Goal: Task Accomplishment & Management: Use online tool/utility

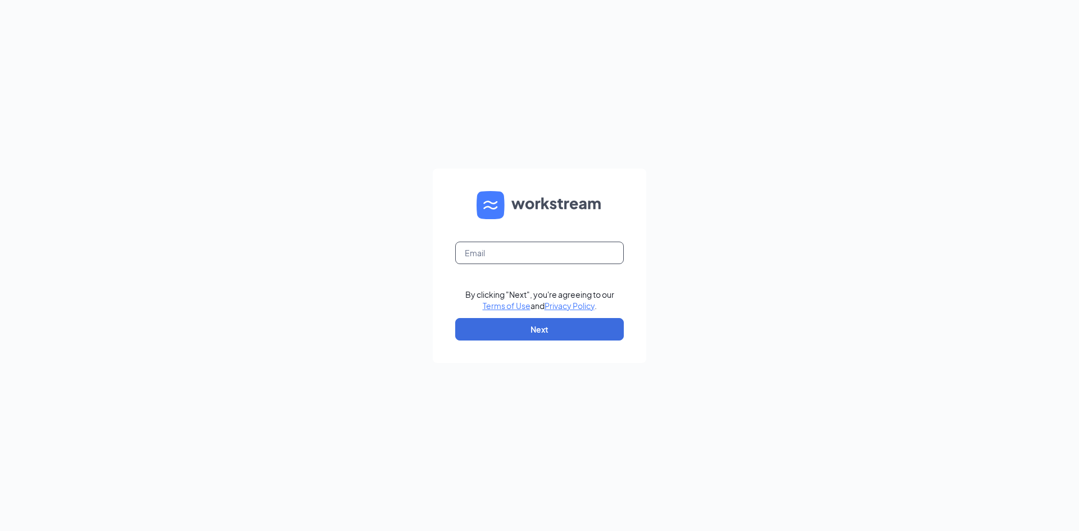
click at [545, 257] on input "text" at bounding box center [539, 253] width 169 height 22
type input "[EMAIL_ADDRESS][PERSON_NAME][DOMAIN_NAME]"
click at [546, 333] on button "Next" at bounding box center [539, 329] width 169 height 22
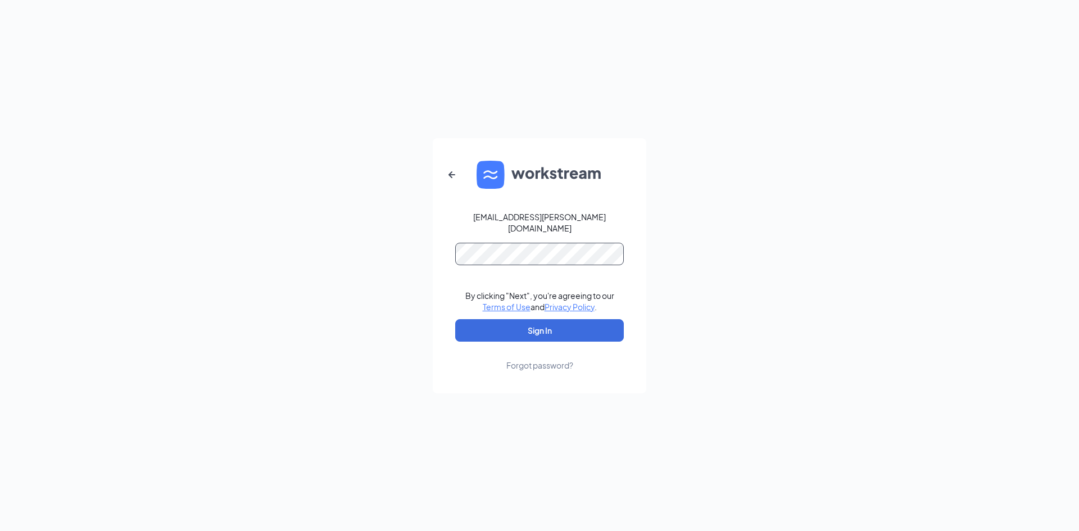
click at [455, 319] on button "Sign In" at bounding box center [539, 330] width 169 height 22
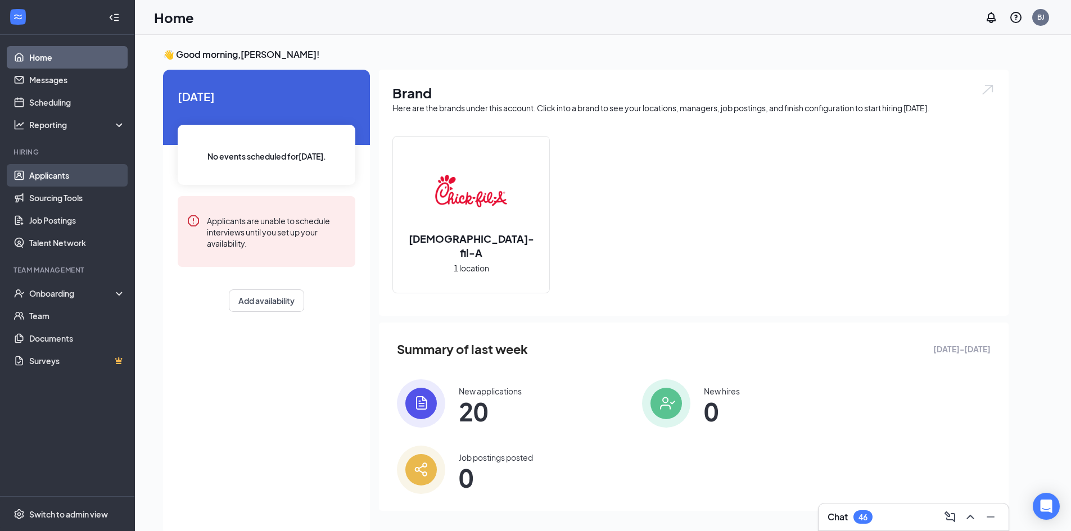
click at [48, 173] on link "Applicants" at bounding box center [77, 175] width 96 height 22
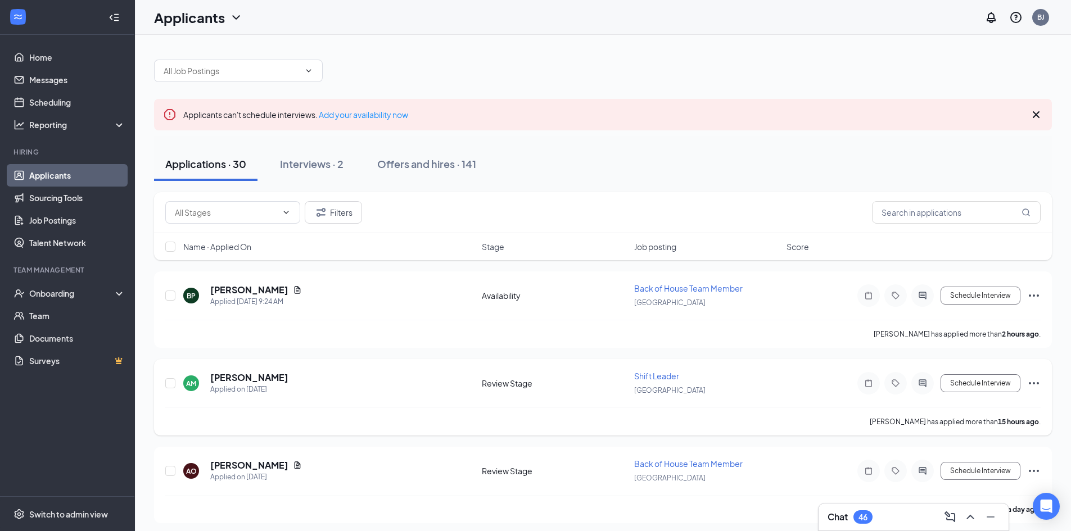
click at [651, 374] on span "Shift Leader" at bounding box center [656, 376] width 45 height 10
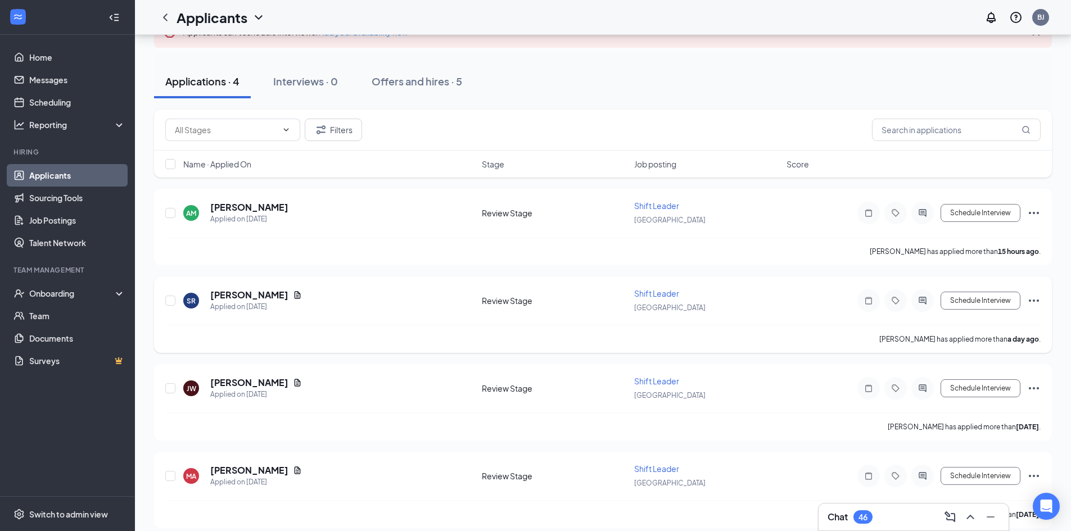
scroll to position [116, 0]
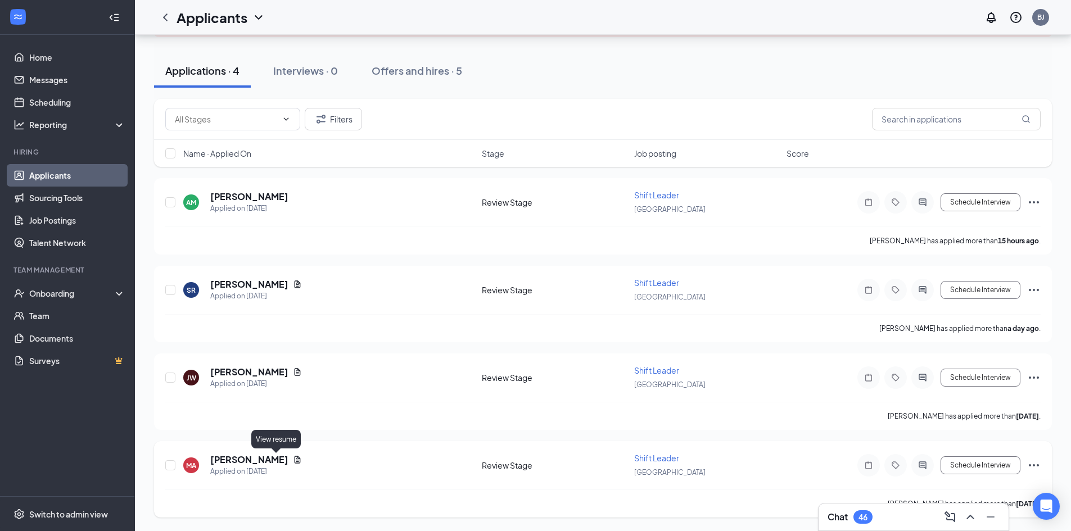
click at [295, 459] on icon "Document" at bounding box center [298, 459] width 6 height 7
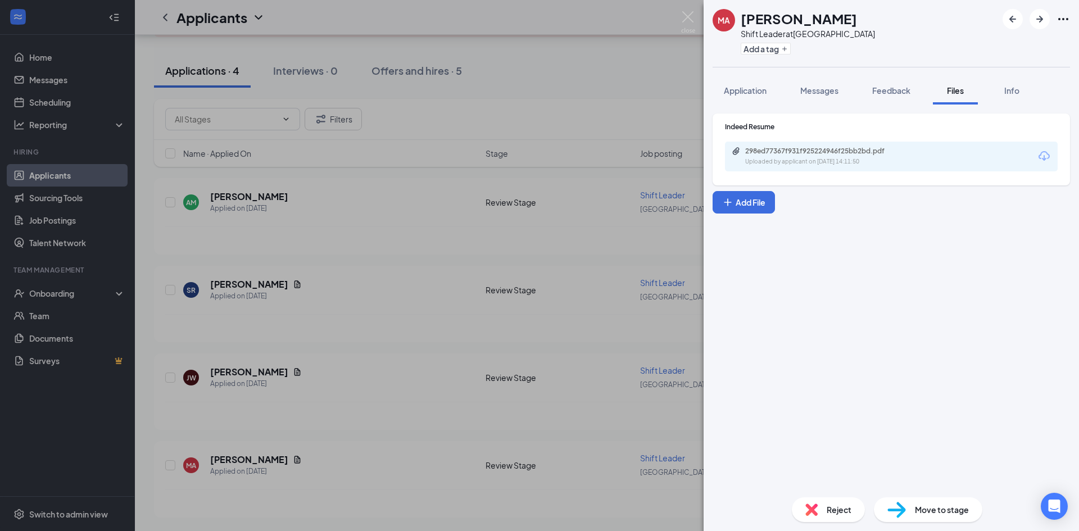
click at [804, 146] on div "298ed77367f931f925224946f25bb2bd.pdf Uploaded by applicant on Sep 09, 2025 at 1…" at bounding box center [891, 157] width 333 height 30
click at [800, 150] on div "298ed77367f931f925224946f25bb2bd.pdf" at bounding box center [823, 151] width 157 height 9
click at [685, 12] on img at bounding box center [688, 22] width 14 height 22
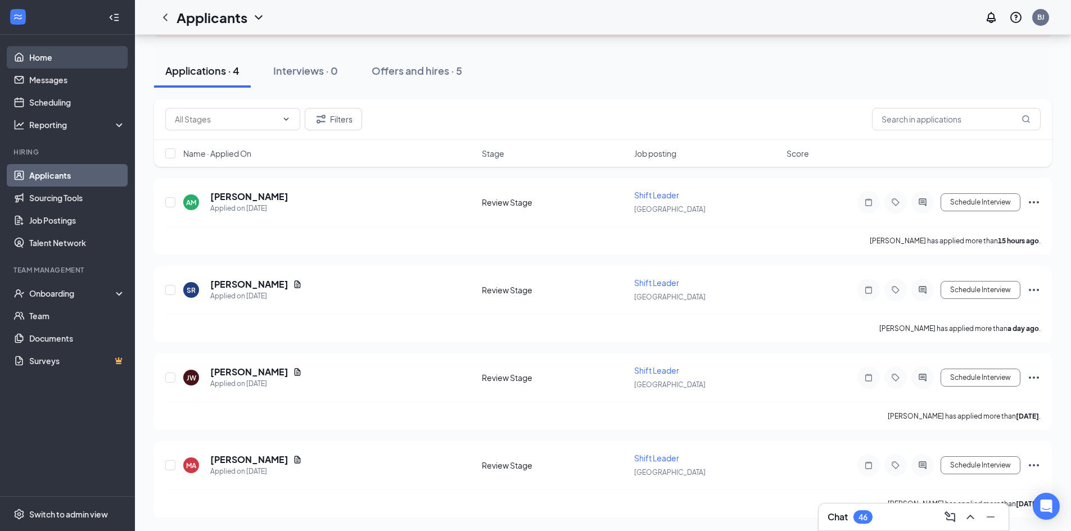
click at [47, 56] on link "Home" at bounding box center [77, 57] width 96 height 22
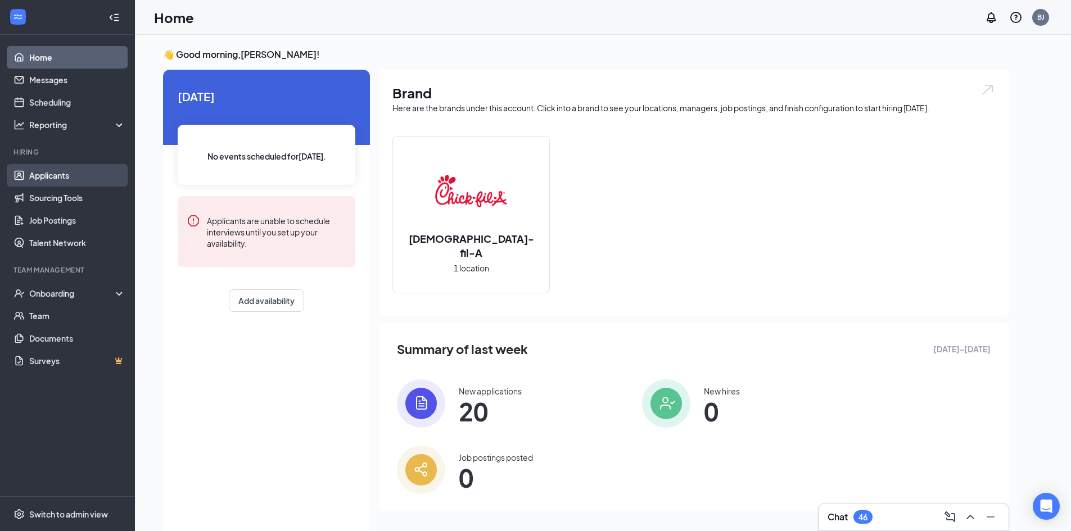
click at [61, 173] on link "Applicants" at bounding box center [77, 175] width 96 height 22
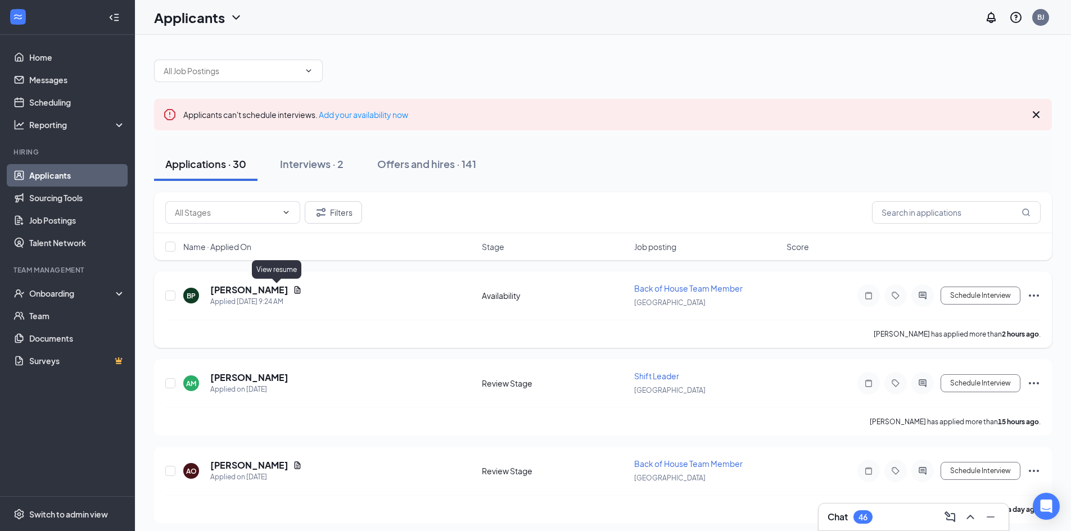
click at [293, 293] on icon "Document" at bounding box center [297, 290] width 9 height 9
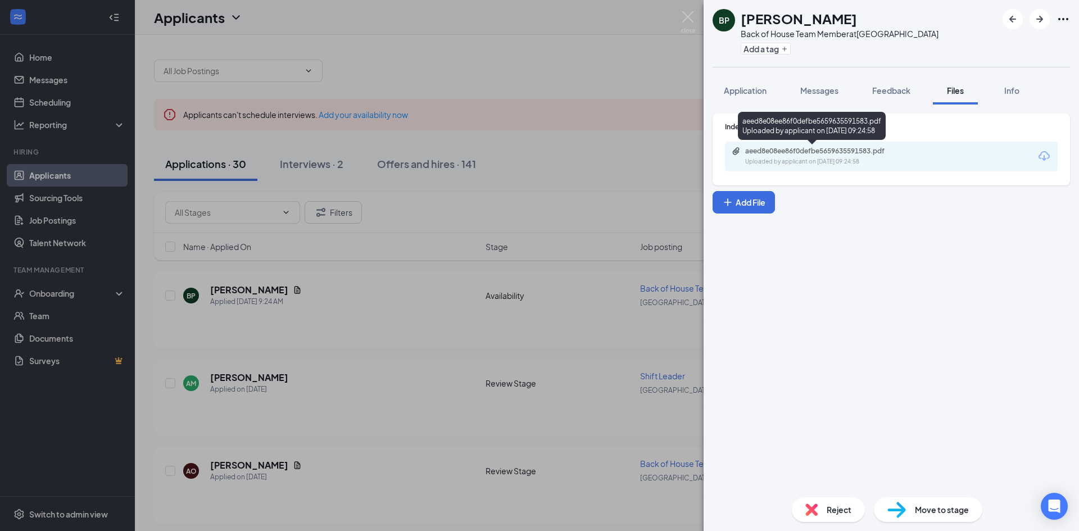
click at [802, 148] on div "aeed8e08ee86f0defbe5659635591583.pdf" at bounding box center [823, 151] width 157 height 9
click at [438, 332] on div "BP Bryce Palmer Back of House Team Member at Lake Oswego Add a tag Application …" at bounding box center [539, 265] width 1079 height 531
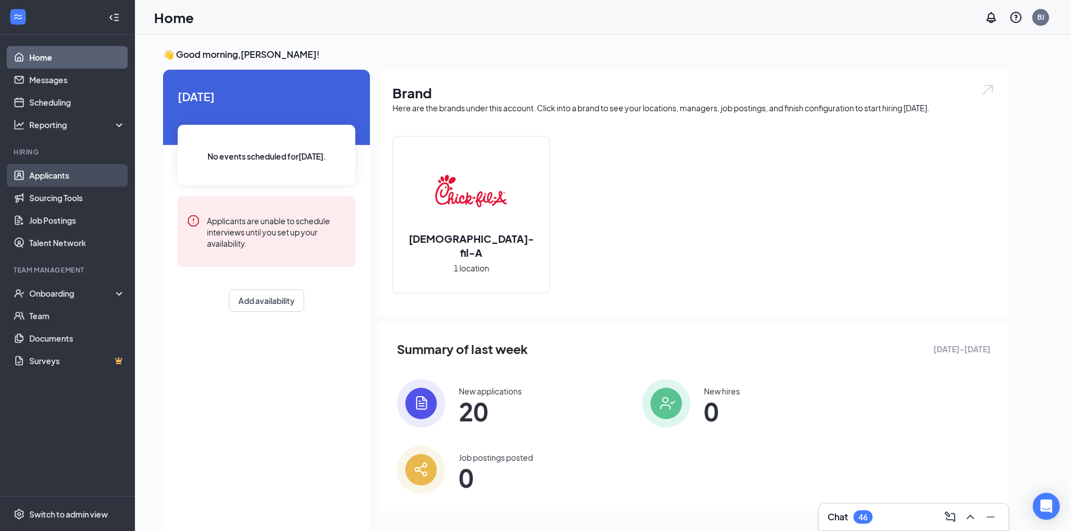
click at [49, 165] on link "Applicants" at bounding box center [77, 175] width 96 height 22
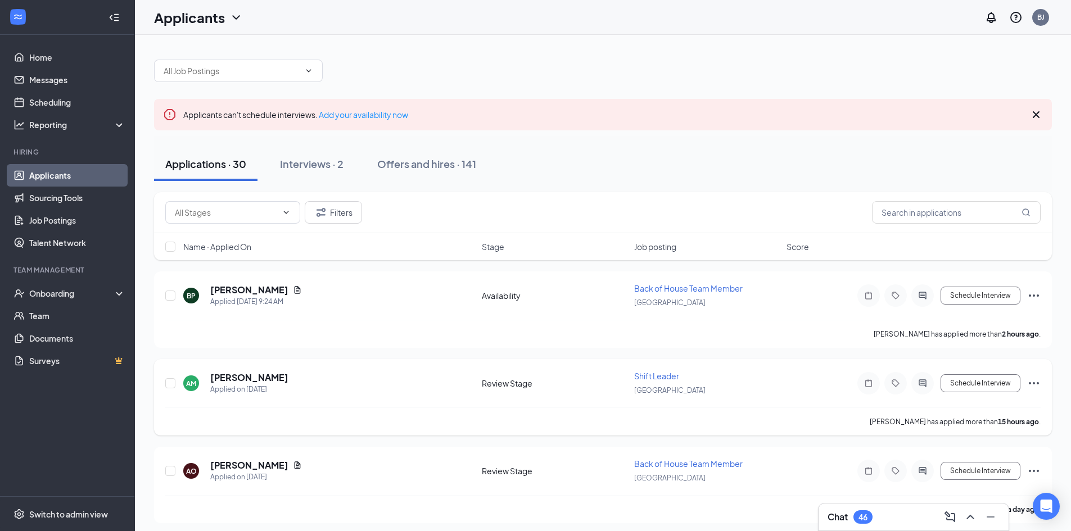
click at [657, 378] on span "Shift Leader" at bounding box center [656, 376] width 45 height 10
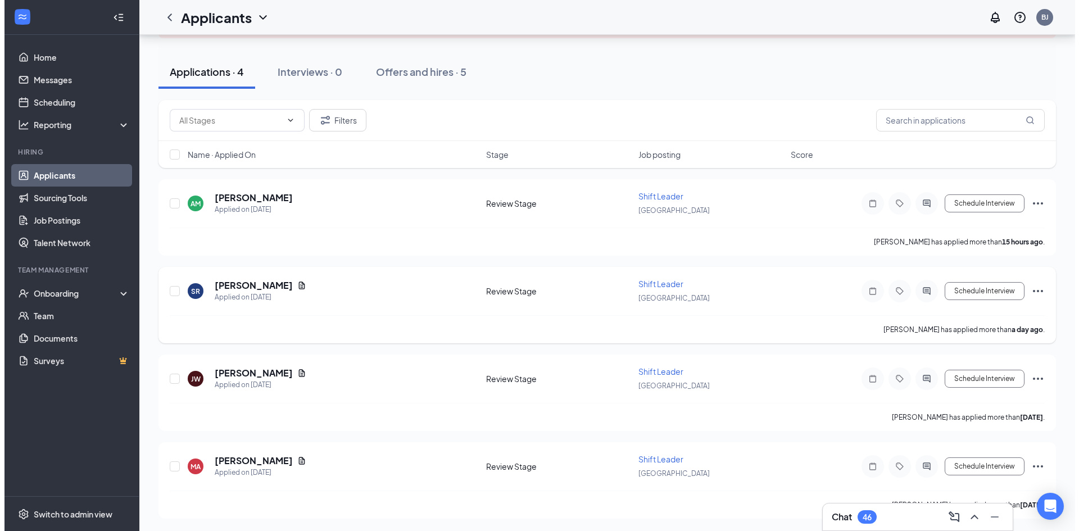
scroll to position [116, 0]
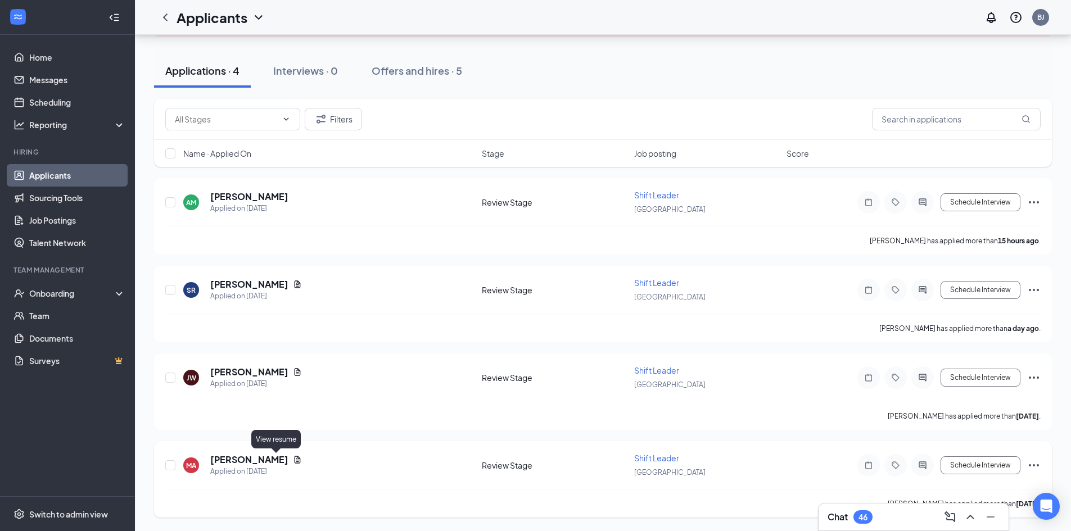
click at [293, 456] on icon "Document" at bounding box center [297, 459] width 9 height 9
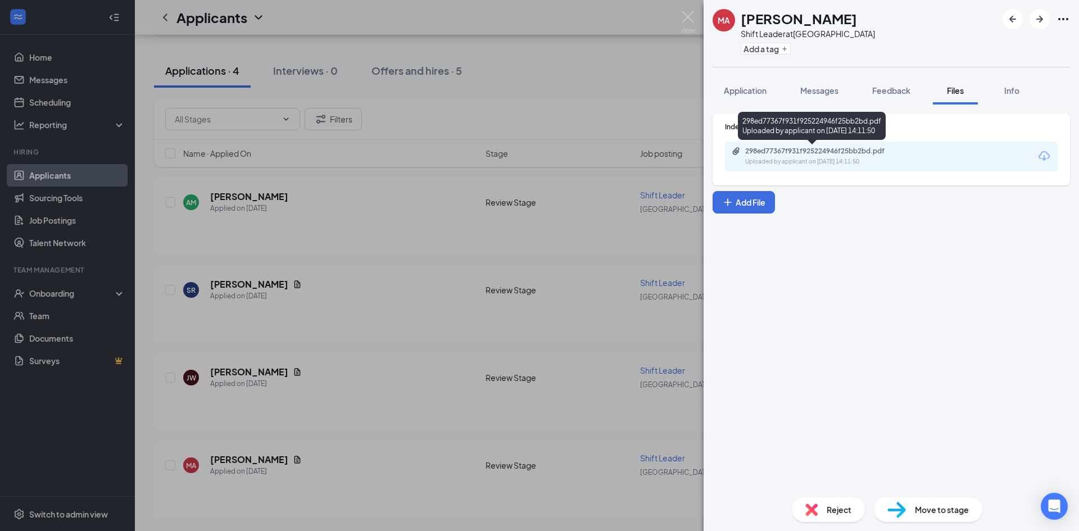
click at [809, 155] on div "298ed77367f931f925224946f25bb2bd.pdf" at bounding box center [823, 151] width 157 height 9
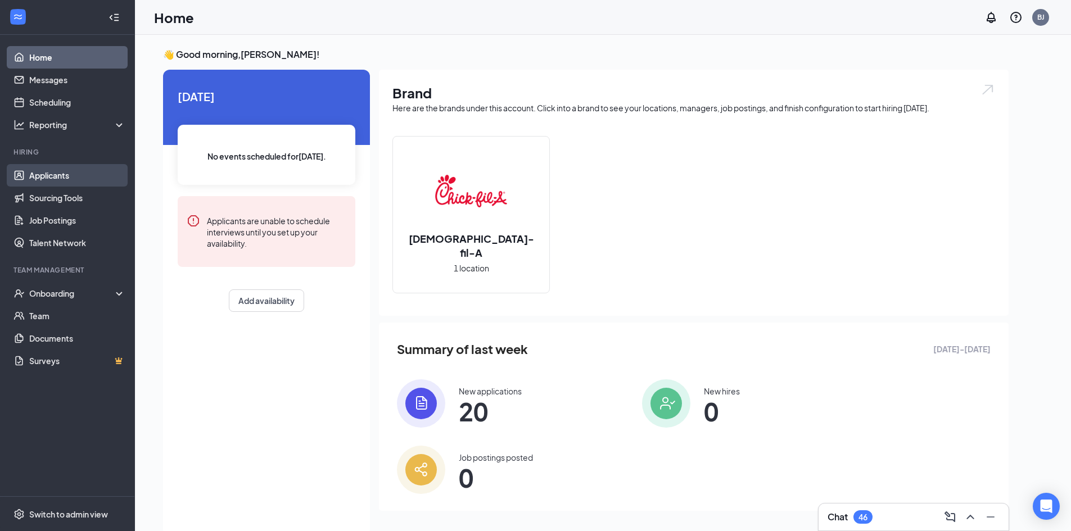
click at [42, 173] on link "Applicants" at bounding box center [77, 175] width 96 height 22
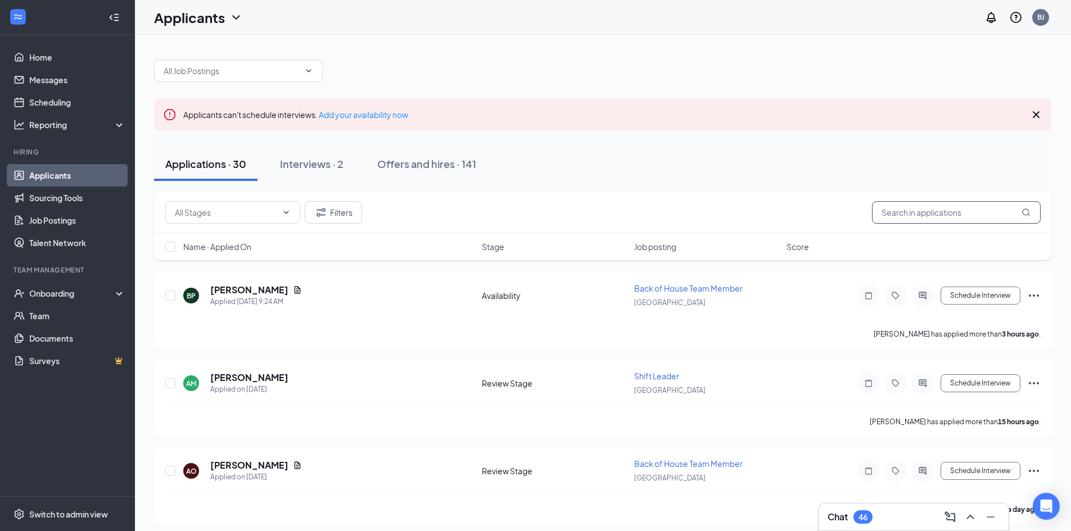
click at [946, 210] on input "text" at bounding box center [956, 212] width 169 height 22
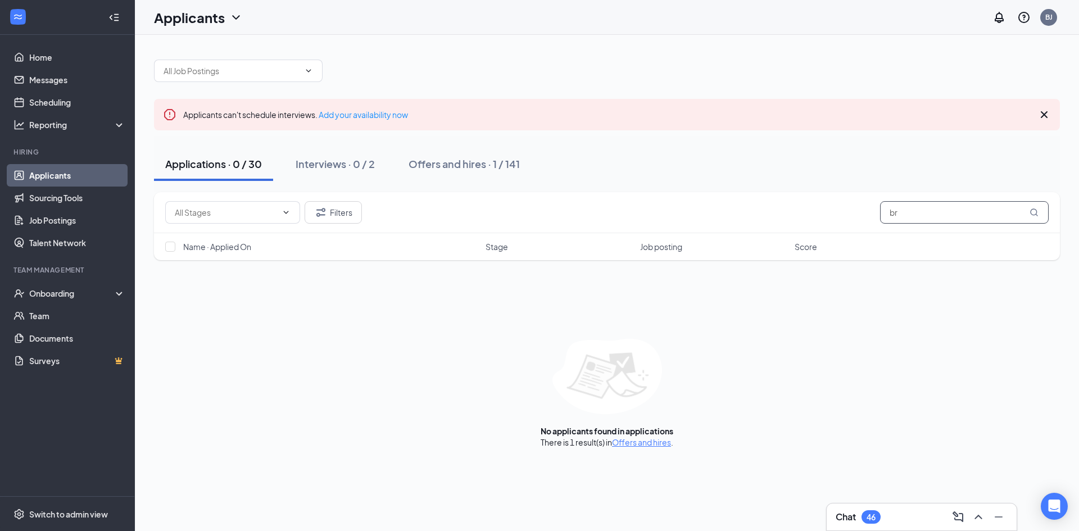
type input "b"
